Goal: Task Accomplishment & Management: Manage account settings

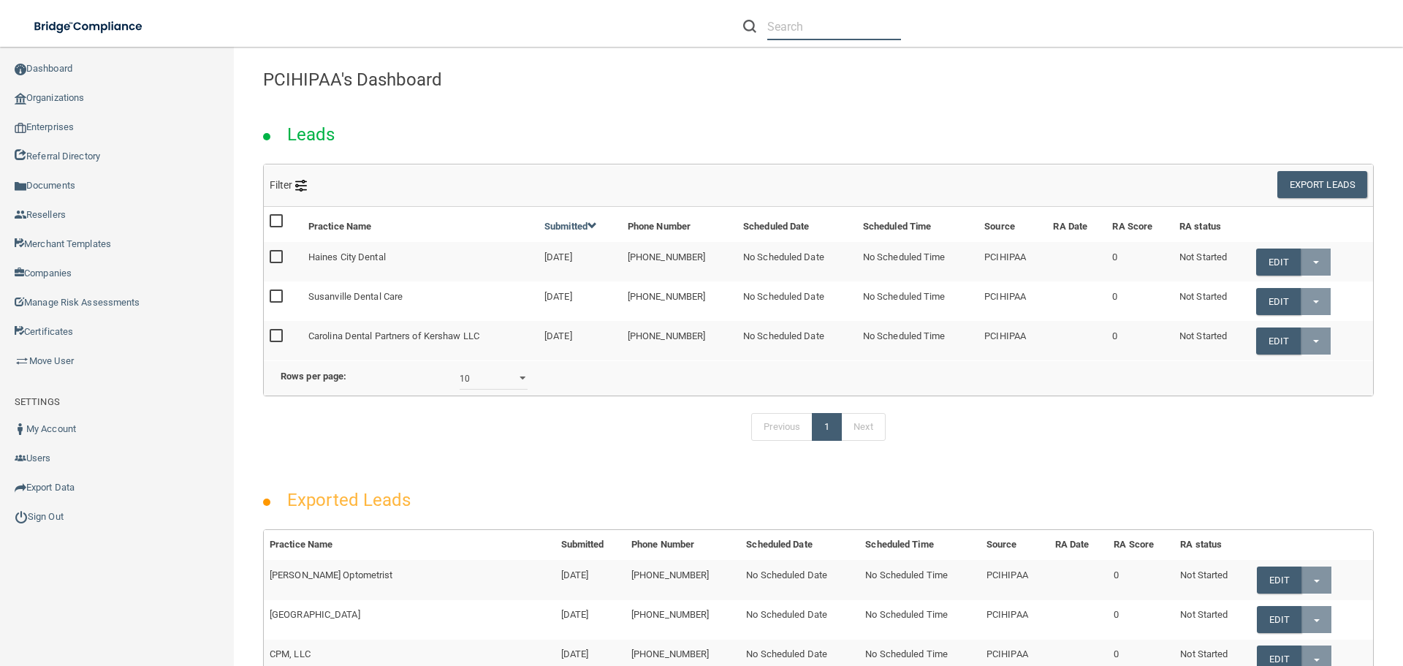
click at [821, 26] on input "text" at bounding box center [834, 26] width 134 height 27
paste input "[EMAIL_ADDRESS][DOMAIN_NAME]"
type input "[EMAIL_ADDRESS][DOMAIN_NAME]"
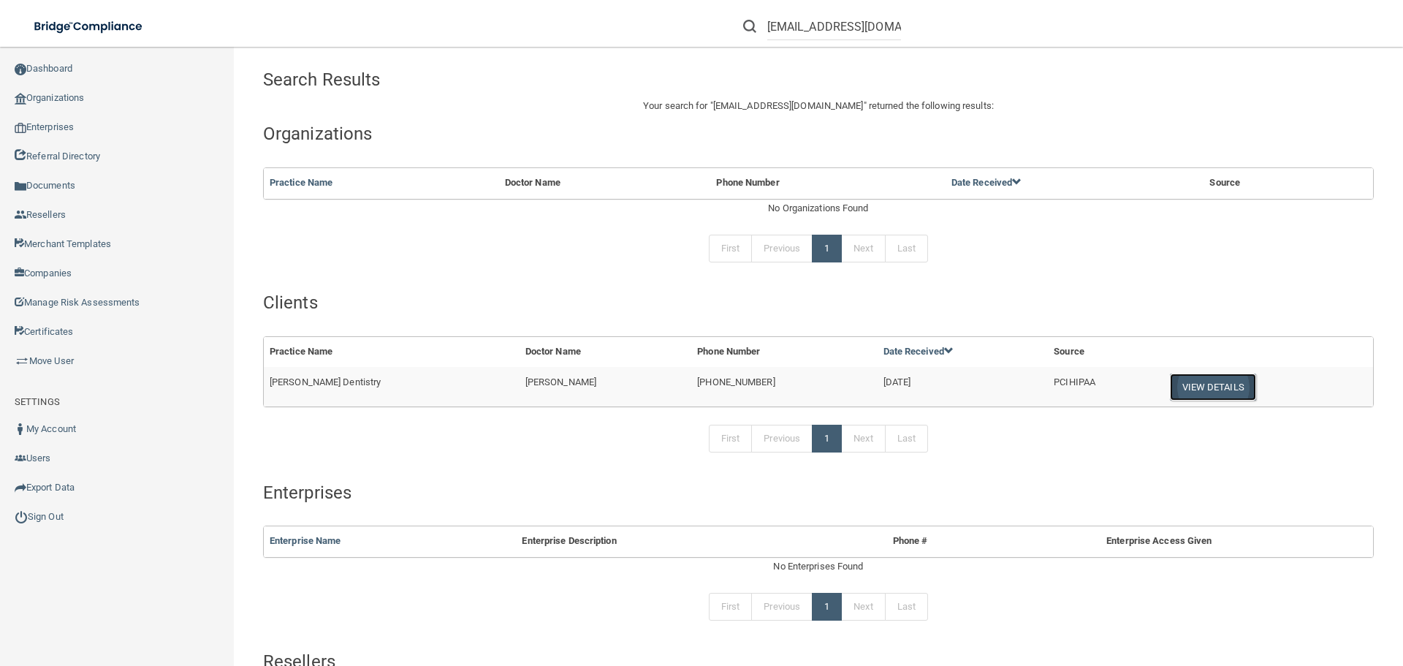
click at [1170, 389] on button "View Details" at bounding box center [1213, 386] width 86 height 27
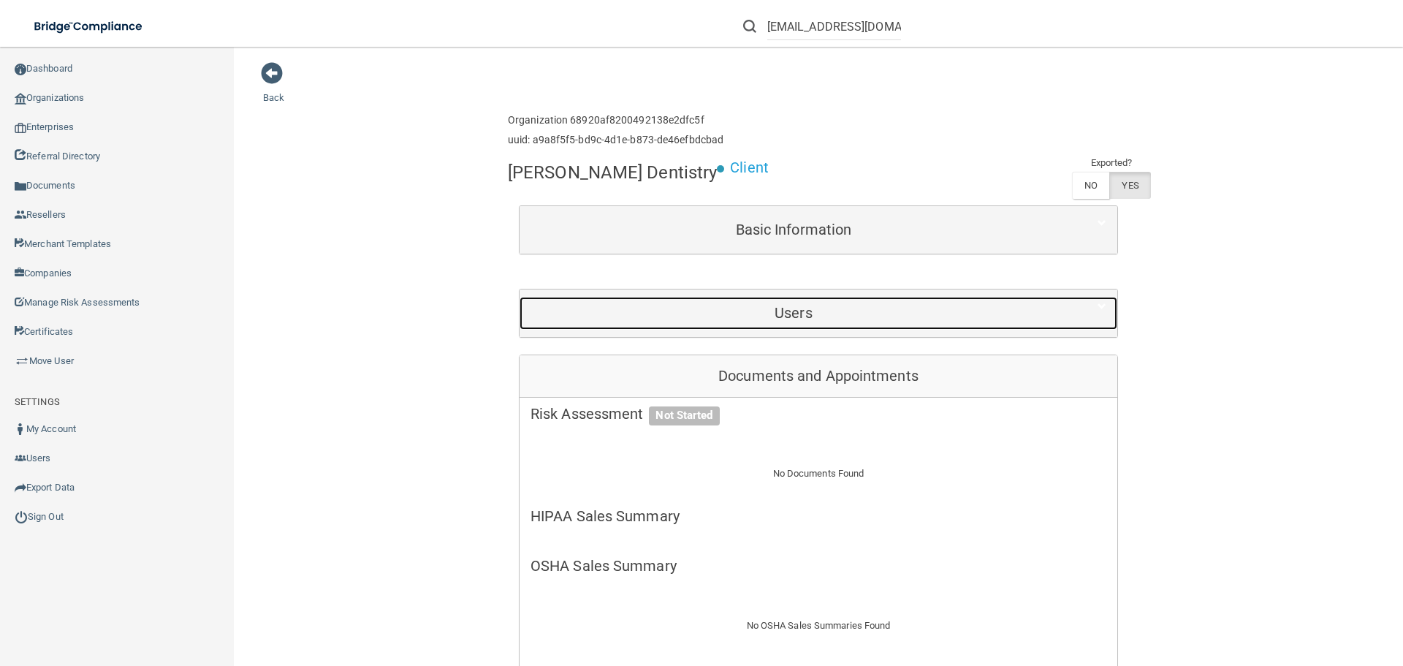
click at [733, 302] on div "Users" at bounding box center [793, 313] width 548 height 33
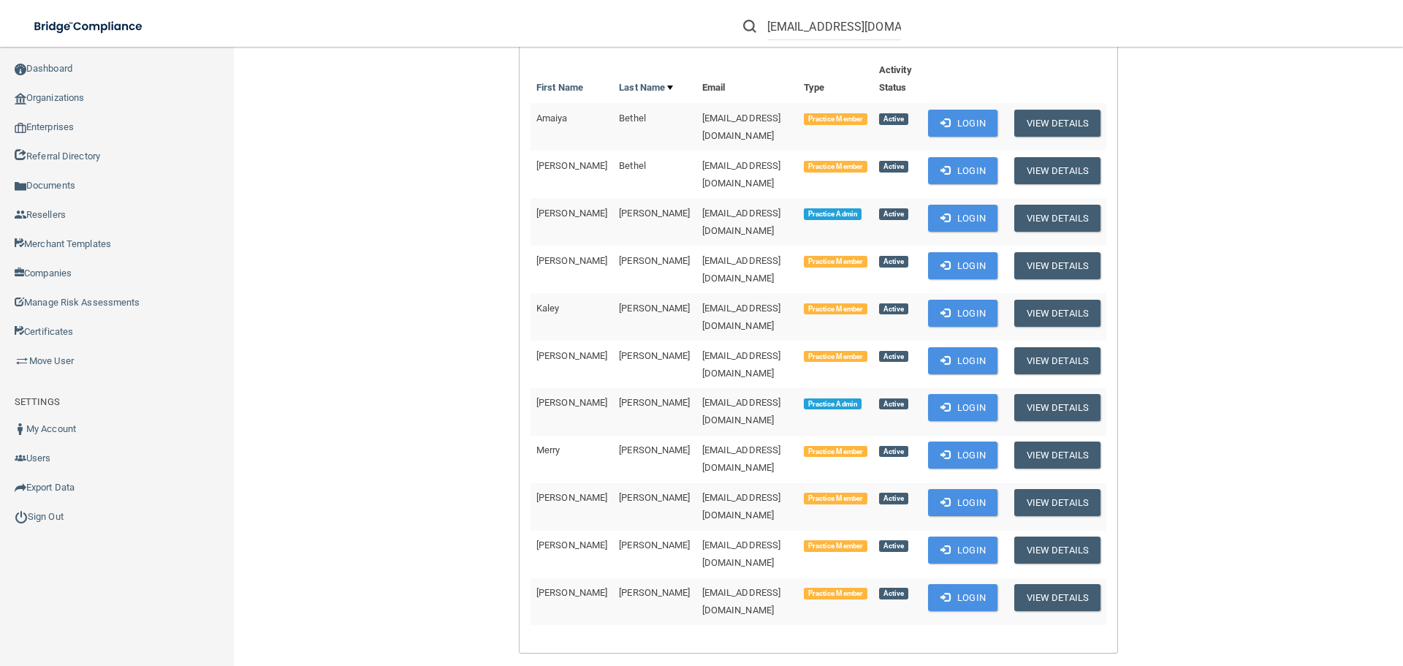
scroll to position [219, 0]
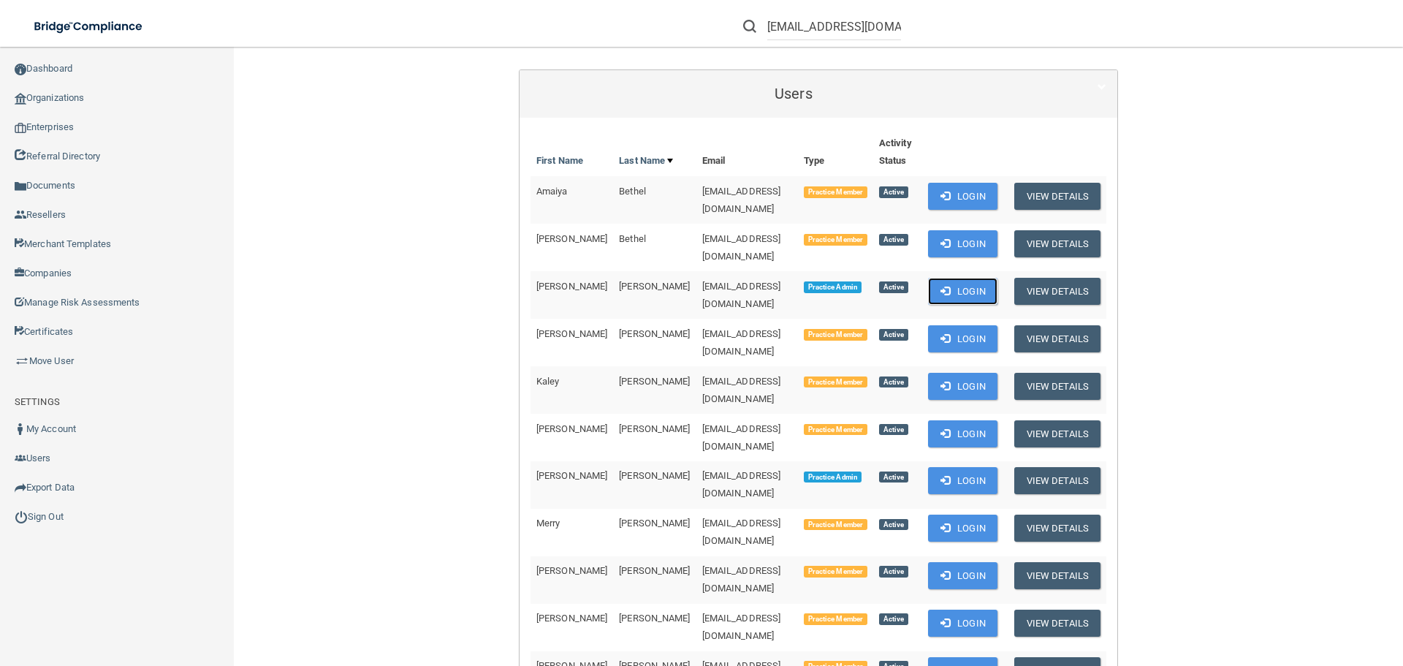
click at [933, 278] on button "Login" at bounding box center [962, 291] width 69 height 27
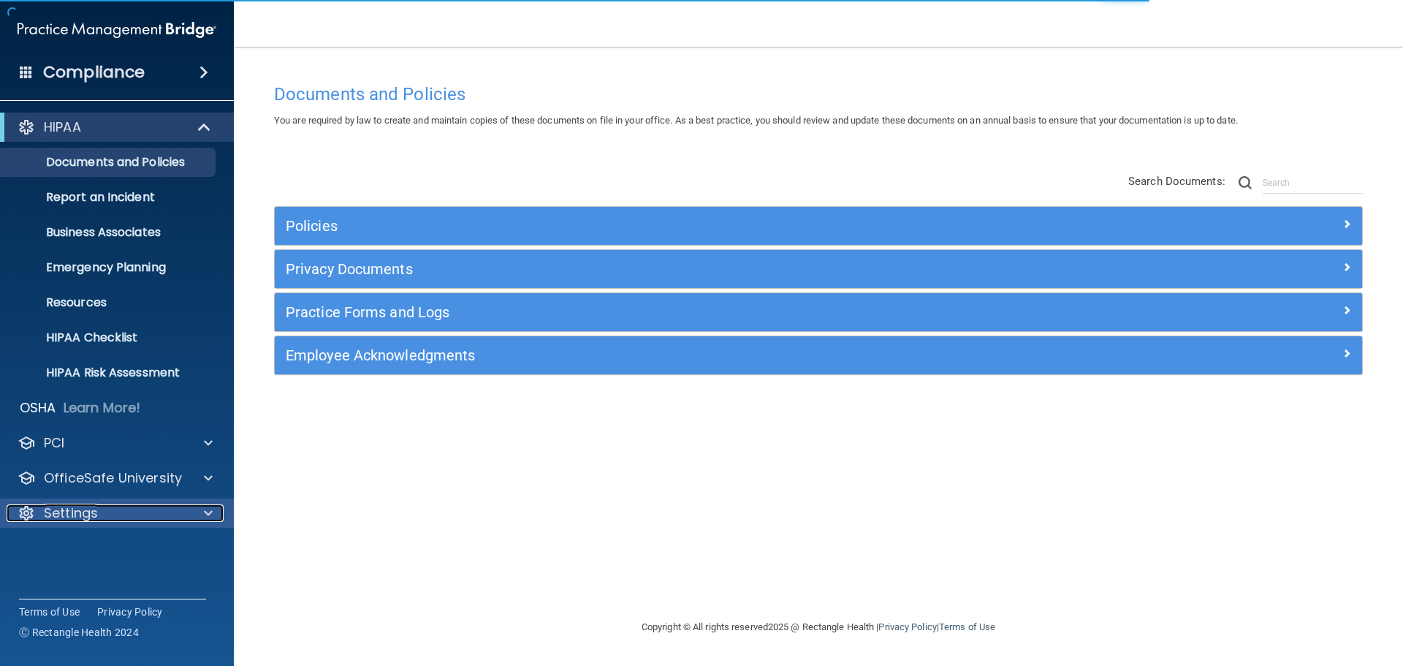
click at [150, 510] on div "Settings" at bounding box center [97, 513] width 181 height 18
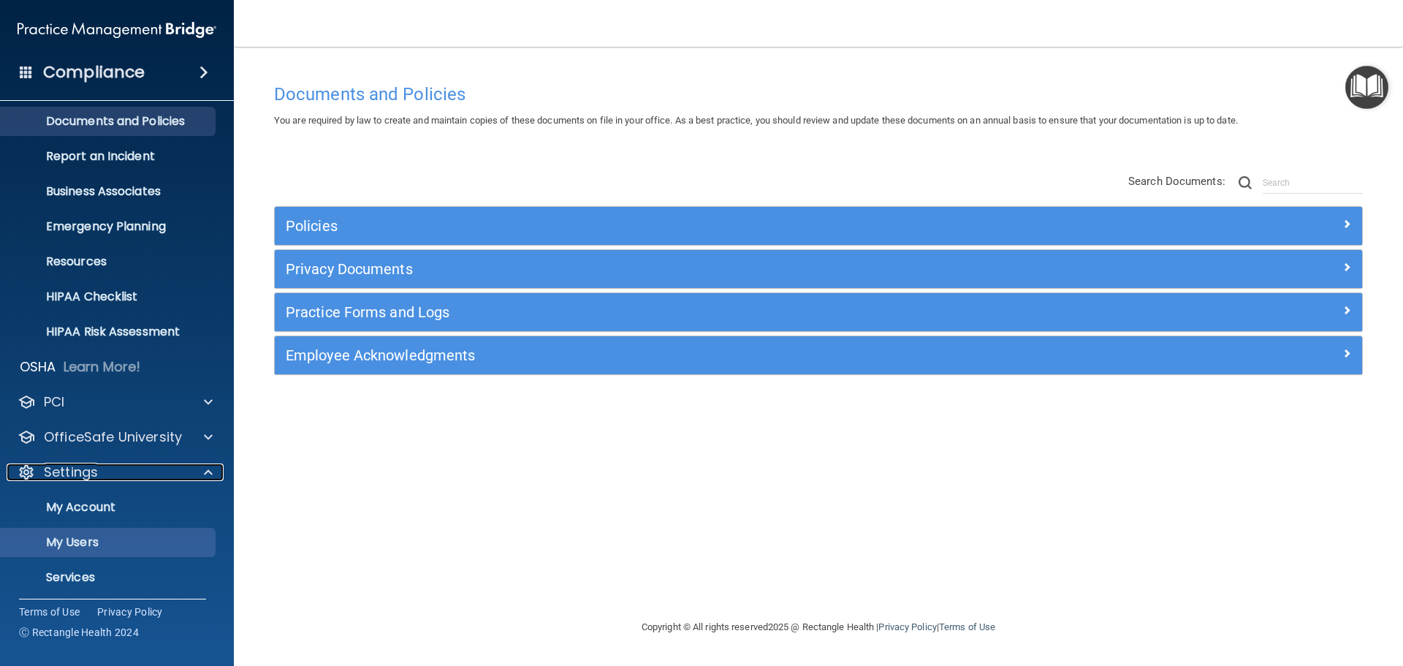
scroll to position [81, 0]
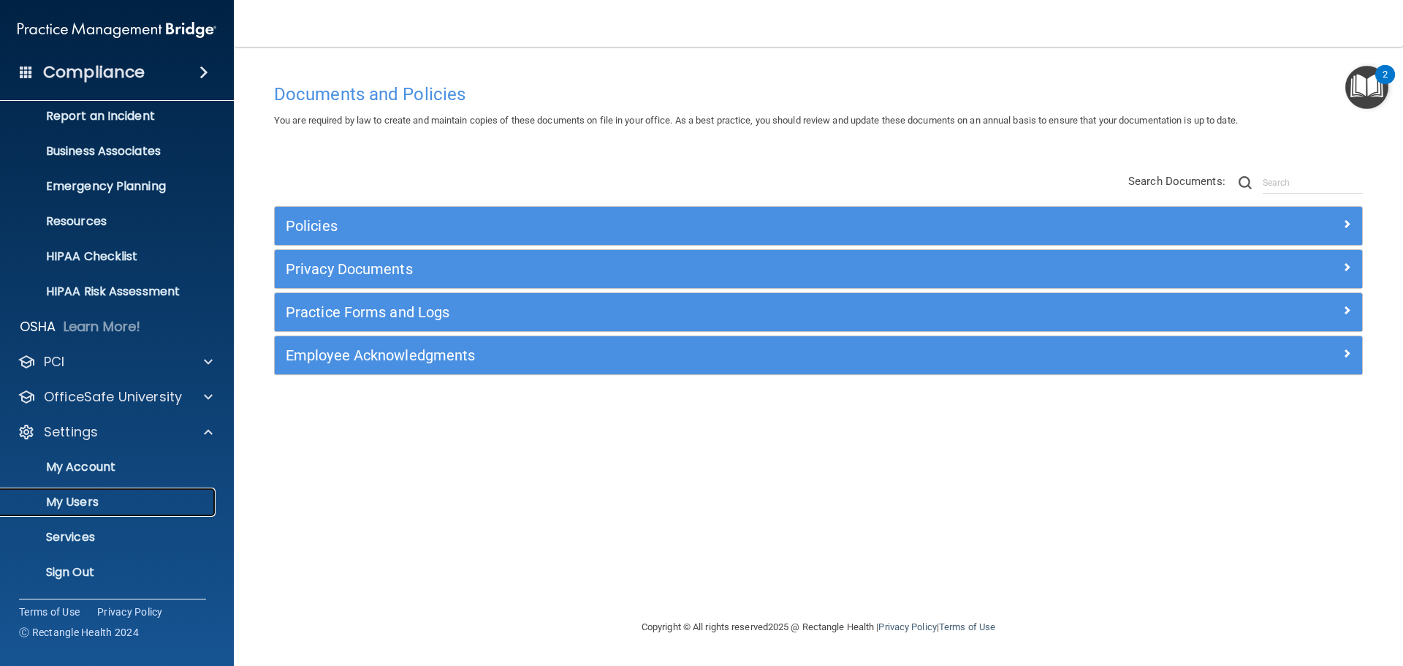
click at [111, 491] on link "My Users" at bounding box center [100, 501] width 230 height 29
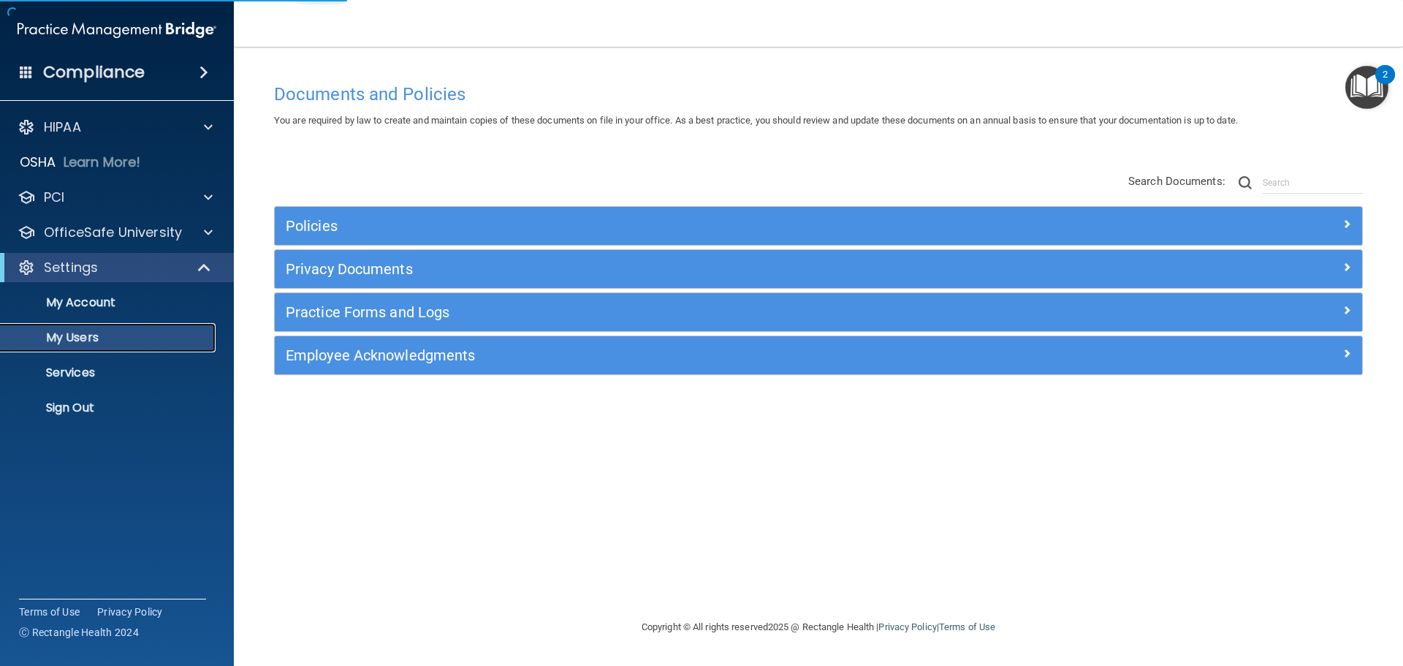
select select "20"
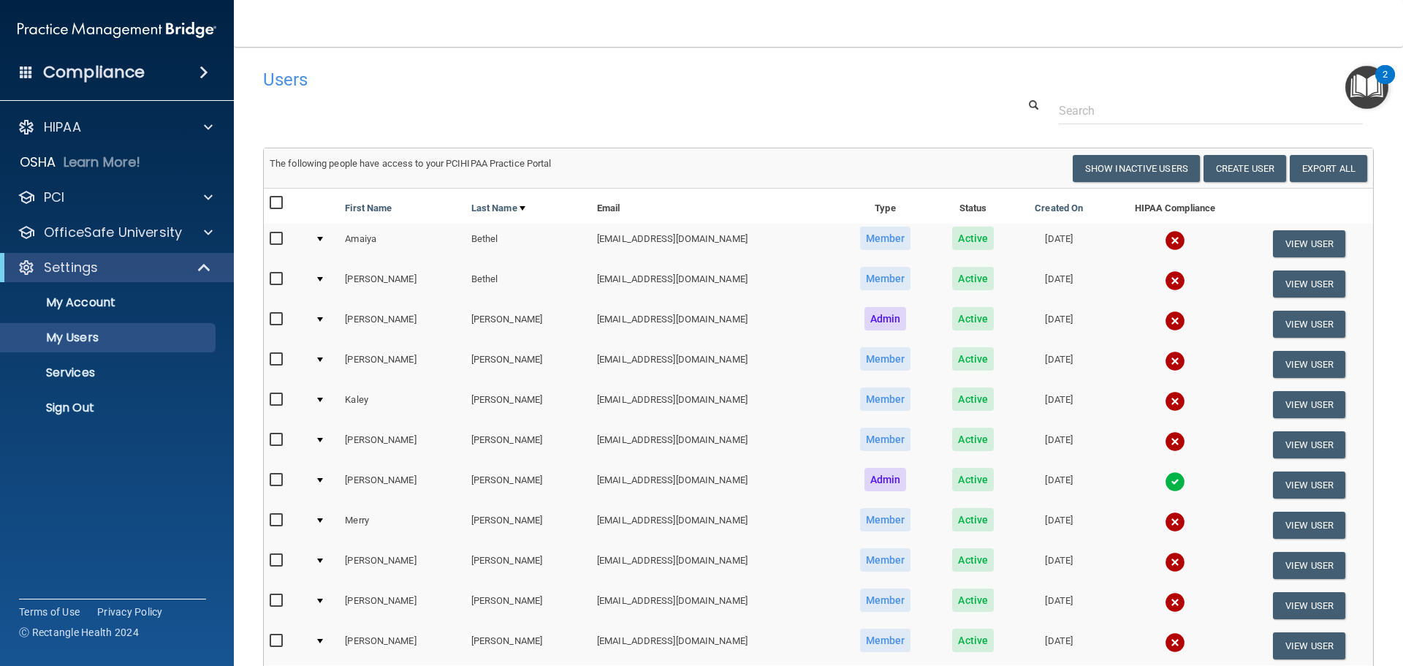
click at [1165, 522] on img at bounding box center [1175, 521] width 20 height 20
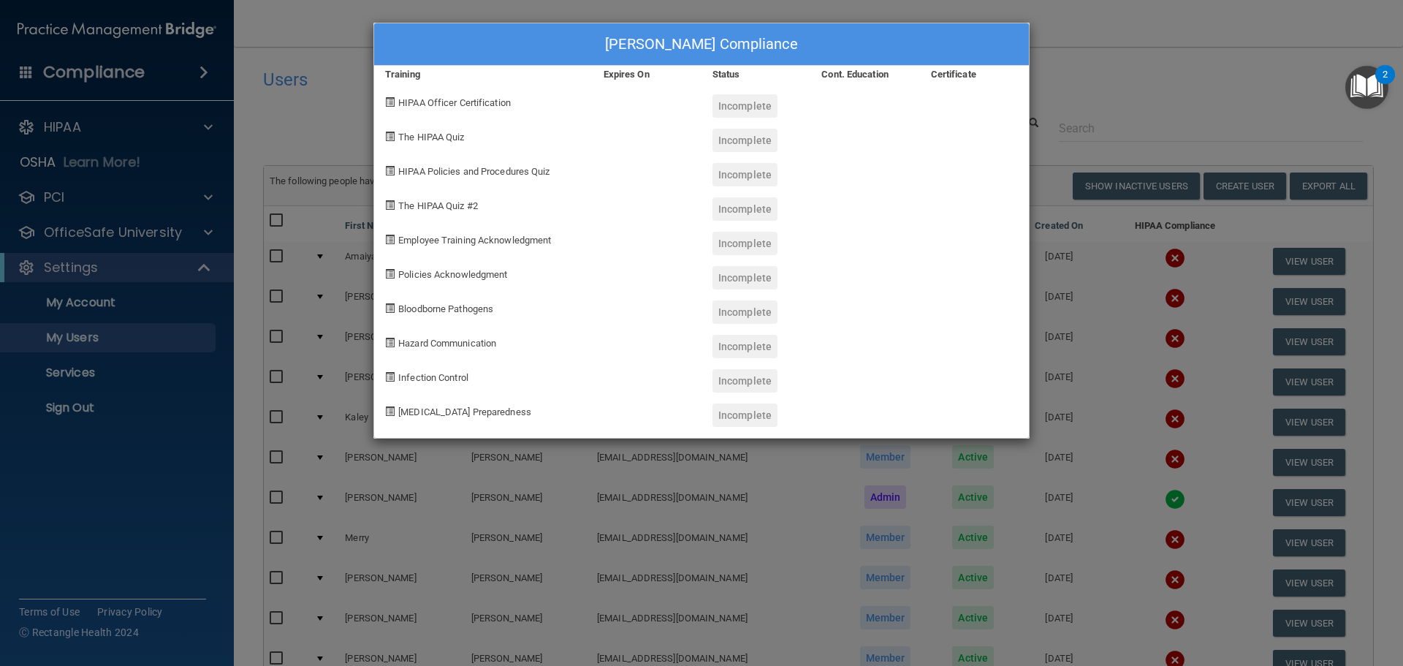
click at [1095, 69] on div "Merry Simmons's Compliance Training Expires On Status Cont. Education Certifica…" at bounding box center [701, 333] width 1403 height 666
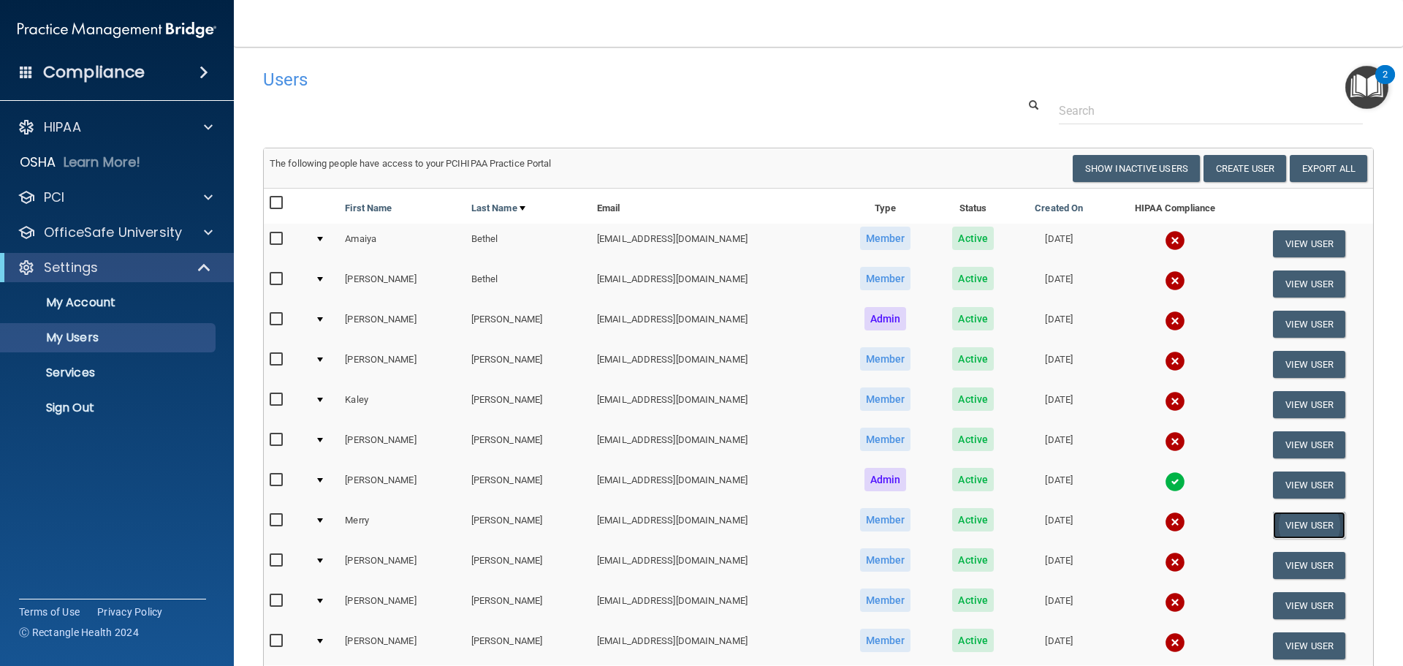
click at [1286, 529] on button "View User" at bounding box center [1309, 524] width 72 height 27
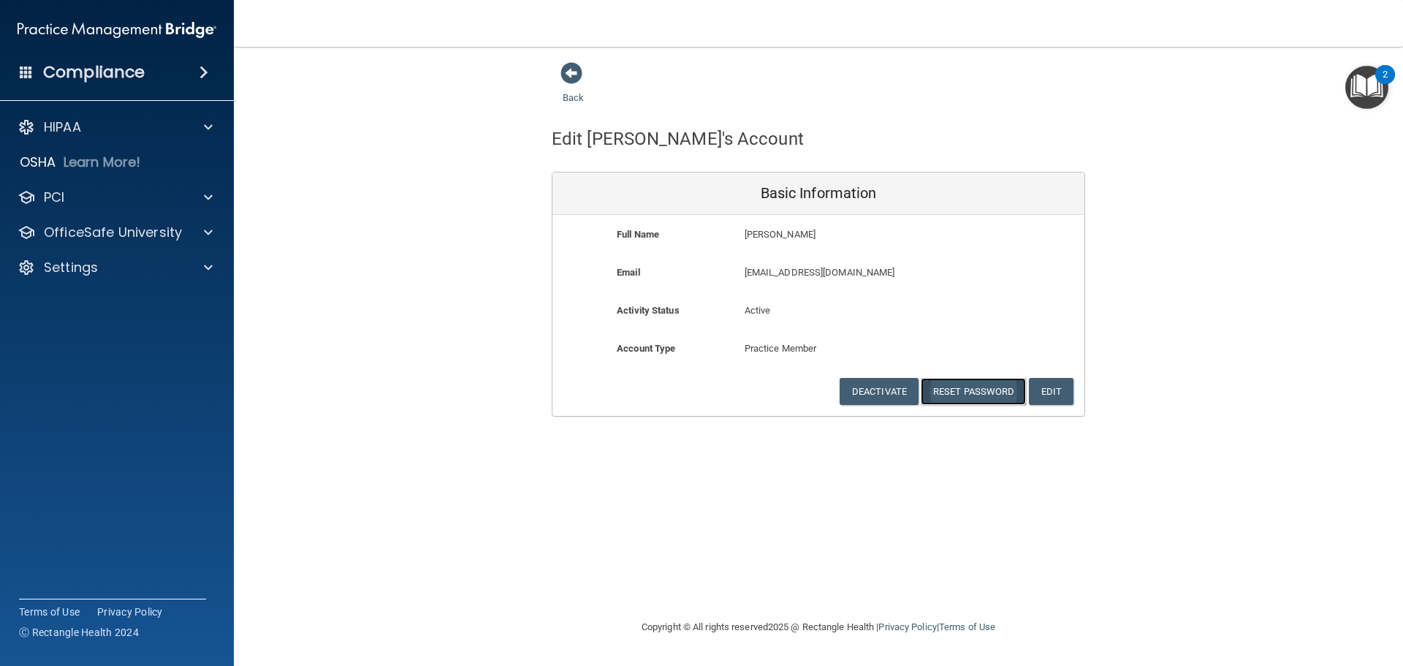
click at [977, 396] on button "Reset Password" at bounding box center [973, 391] width 105 height 27
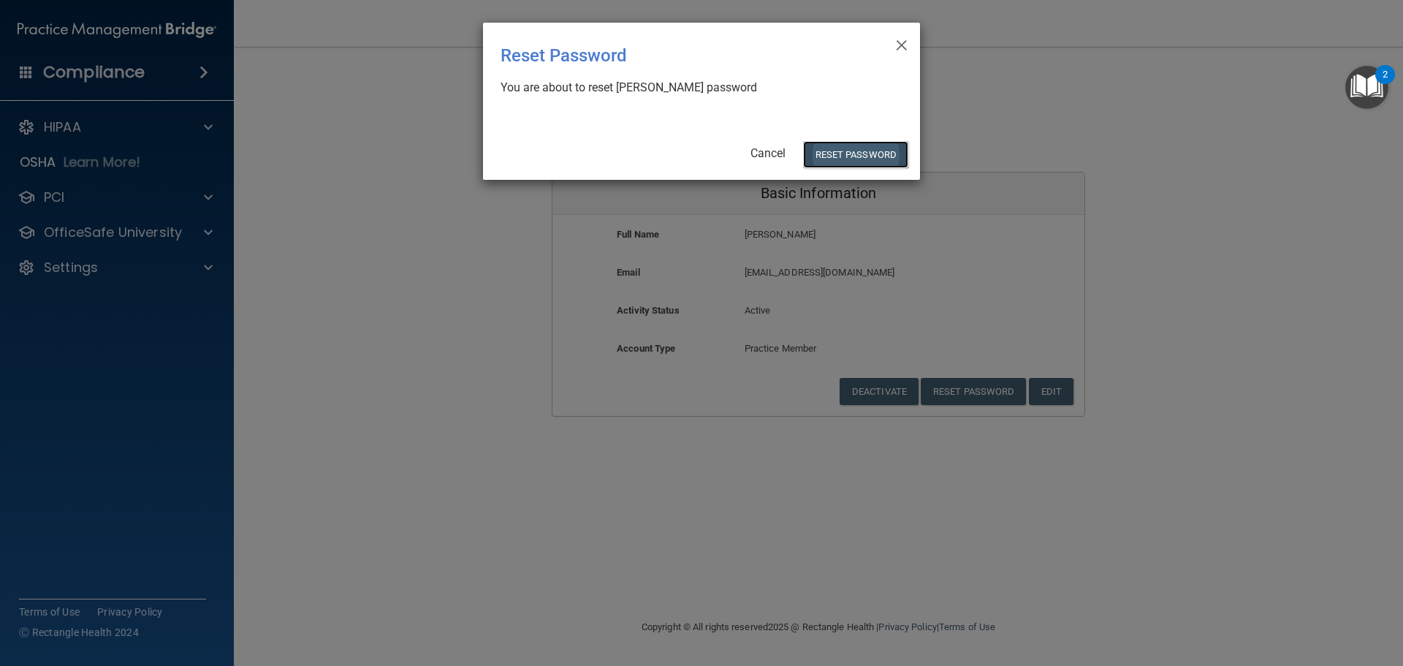
click at [875, 147] on button "Reset Password" at bounding box center [855, 154] width 105 height 27
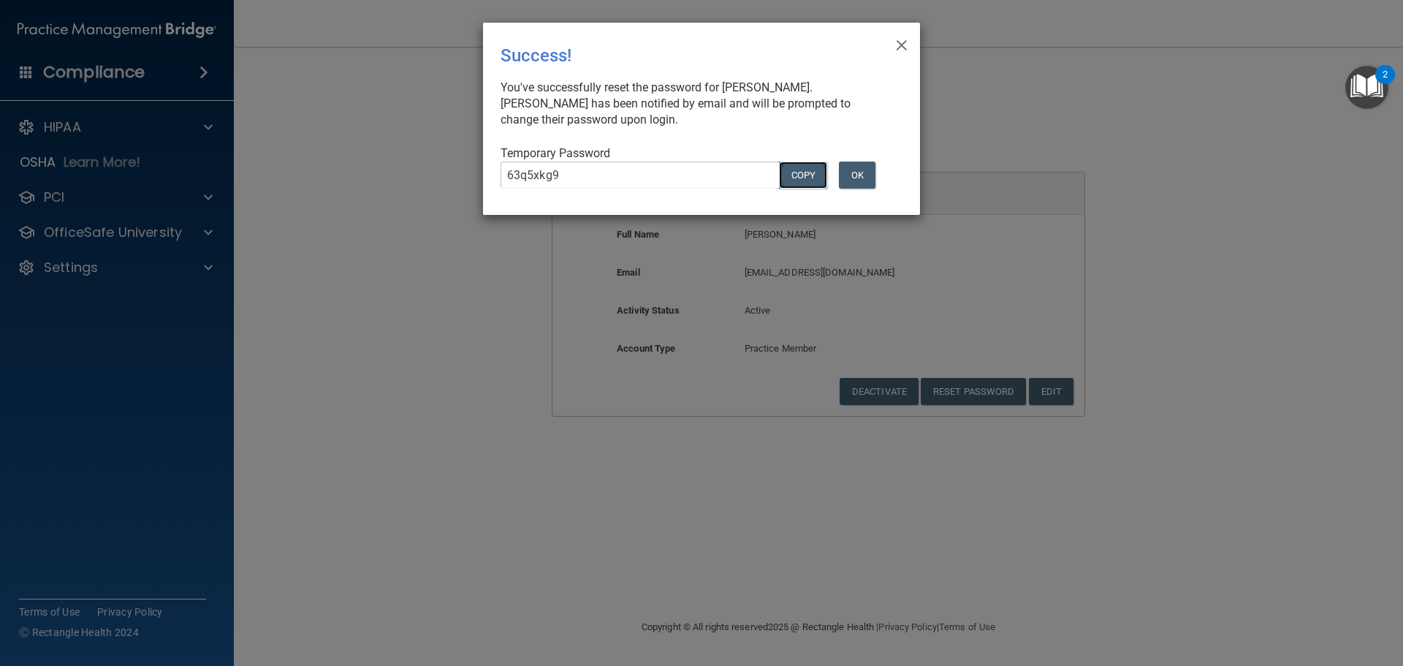
click at [800, 170] on button "COPY" at bounding box center [803, 174] width 48 height 27
click at [858, 182] on button "OK" at bounding box center [857, 174] width 37 height 27
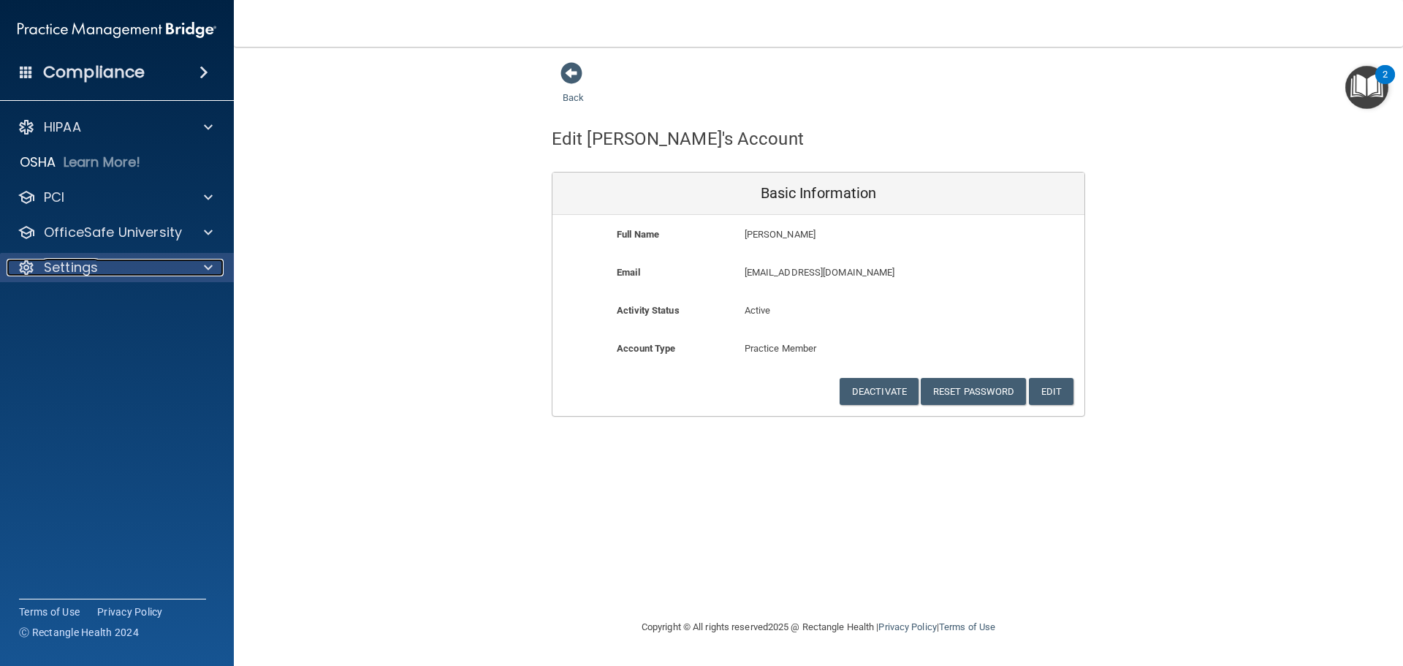
click at [137, 267] on div "Settings" at bounding box center [97, 268] width 181 height 18
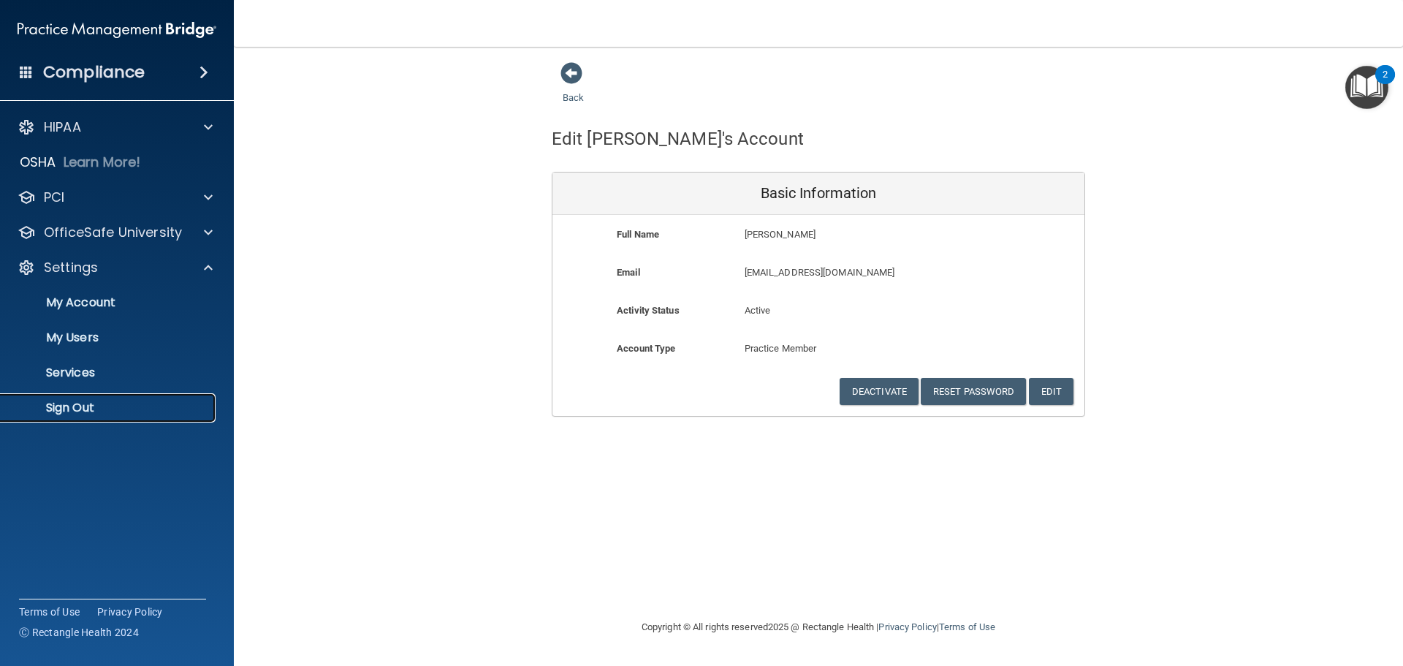
click at [69, 403] on p "Sign Out" at bounding box center [108, 407] width 199 height 15
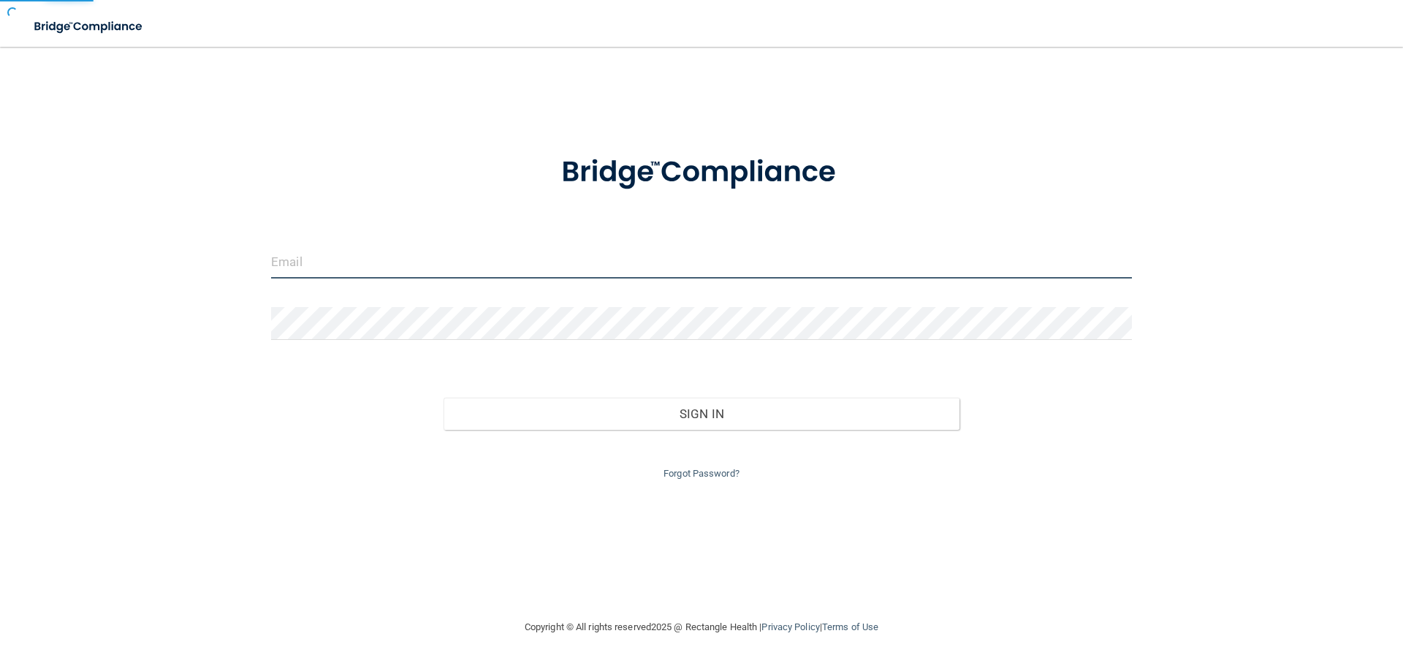
type input "dsherlock@rectanglehealth.com"
